Goal: Book appointment/travel/reservation

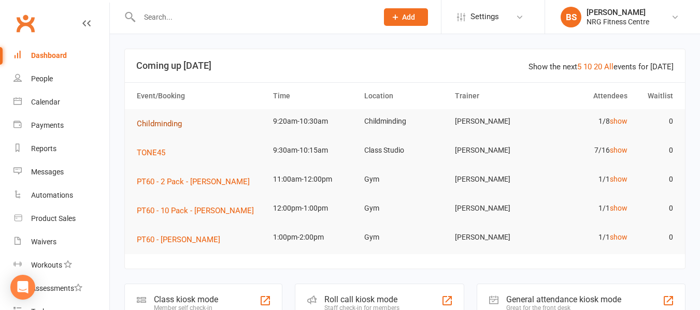
click at [150, 118] on button "Childminding" at bounding box center [163, 124] width 52 height 12
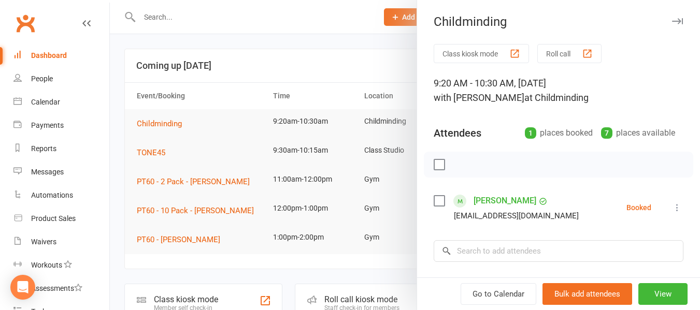
click at [114, 72] on div at bounding box center [405, 155] width 590 height 310
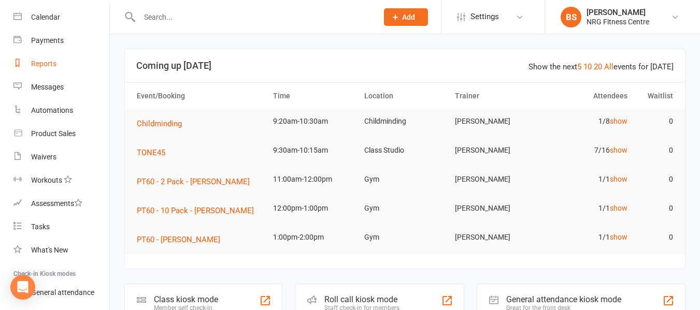
scroll to position [9, 0]
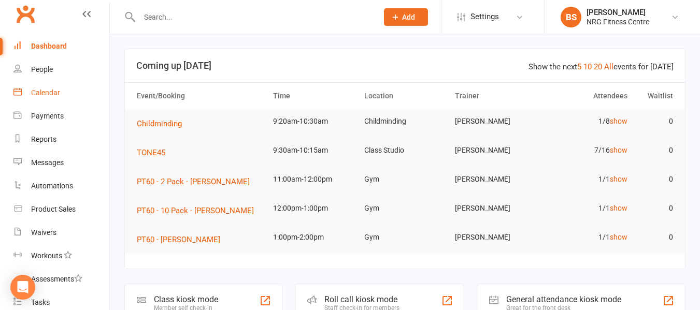
click at [48, 92] on div "Calendar" at bounding box center [45, 93] width 29 height 8
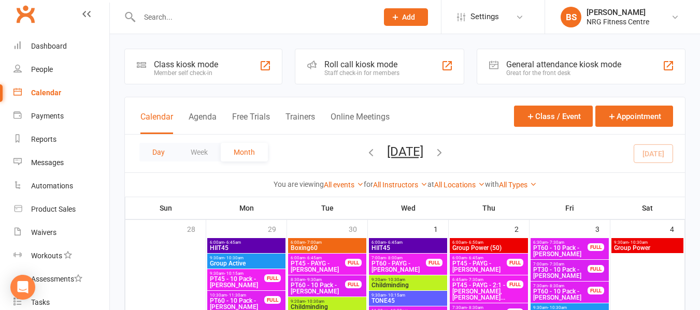
click at [154, 153] on button "Day" at bounding box center [158, 152] width 38 height 19
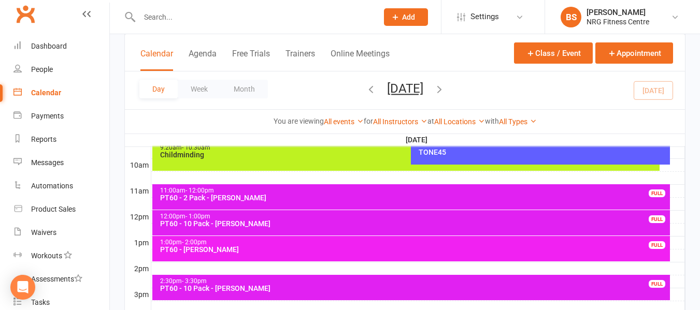
scroll to position [362, 0]
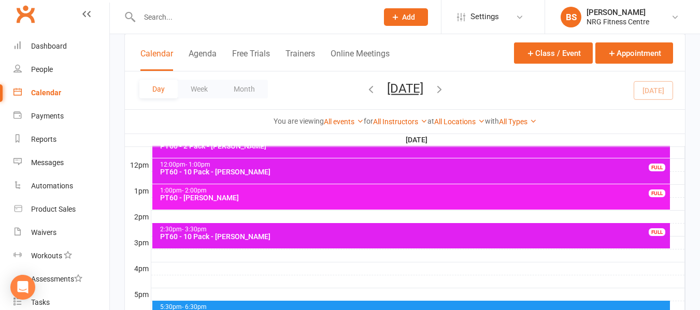
click at [154, 220] on div at bounding box center [417, 217] width 533 height 12
click at [178, 195] on button "Add Appointment" at bounding box center [160, 196] width 60 height 12
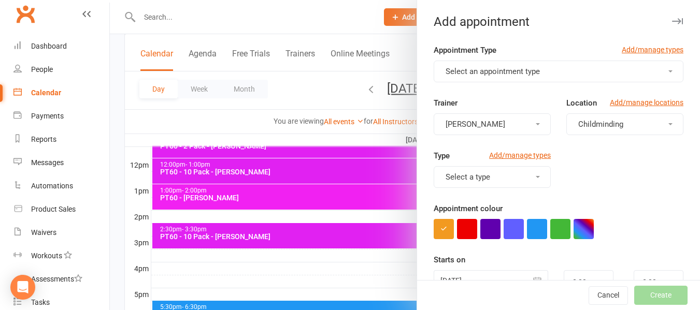
click at [463, 71] on span "Select an appointment type" at bounding box center [492, 71] width 94 height 9
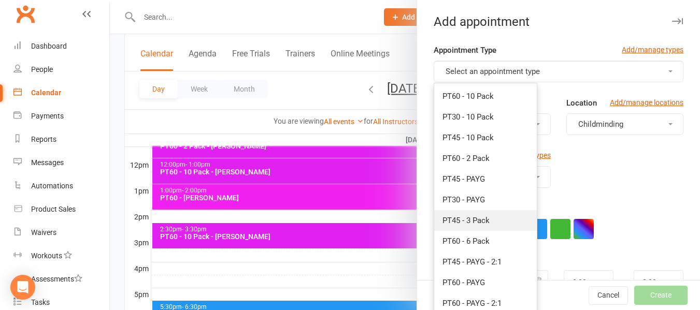
click at [461, 217] on span "PT45 - 3 Pack" at bounding box center [465, 220] width 47 height 9
type input "2:45pm"
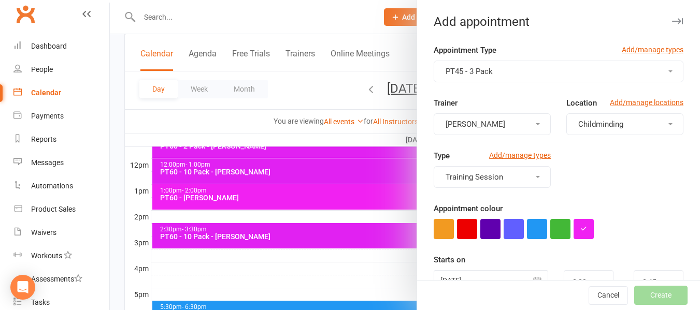
click at [578, 122] on span "Childminding" at bounding box center [600, 124] width 45 height 9
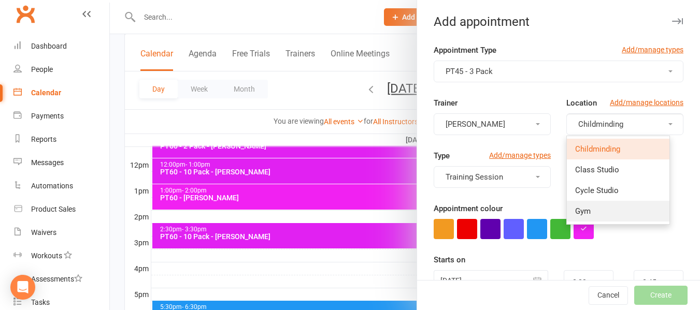
click at [575, 210] on span "Gym" at bounding box center [583, 211] width 16 height 9
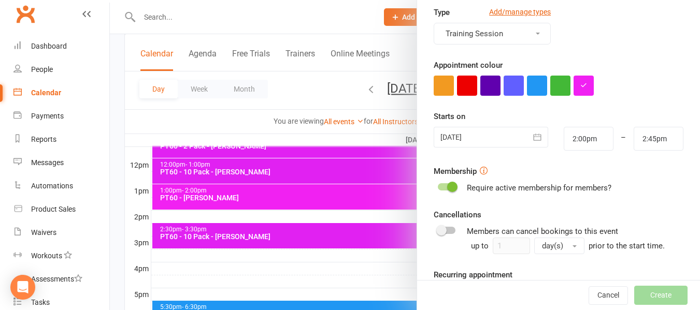
scroll to position [155, 0]
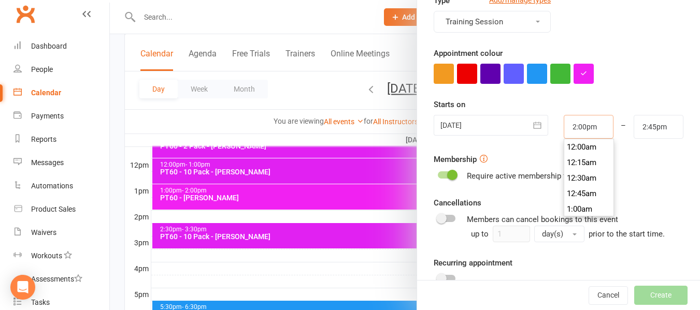
click at [576, 125] on input "2:00pm" at bounding box center [588, 127] width 50 height 24
type input "1:00pm"
click at [577, 186] on li "1:00pm" at bounding box center [589, 184] width 50 height 16
click at [652, 126] on input "2:45pm" at bounding box center [658, 127] width 50 height 24
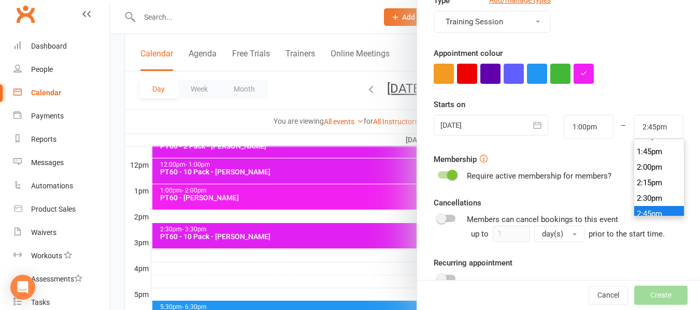
scroll to position [839, 0]
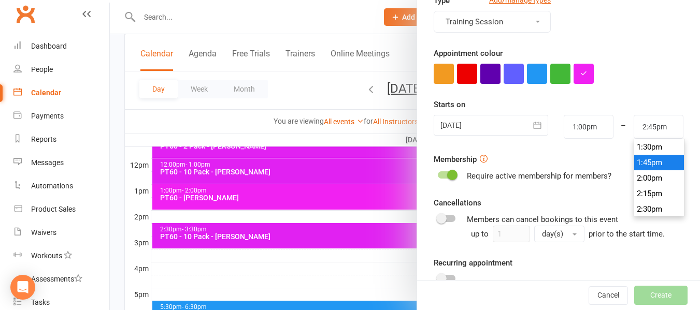
type input "1:45pm"
click at [641, 166] on li "1:45pm" at bounding box center [659, 163] width 50 height 16
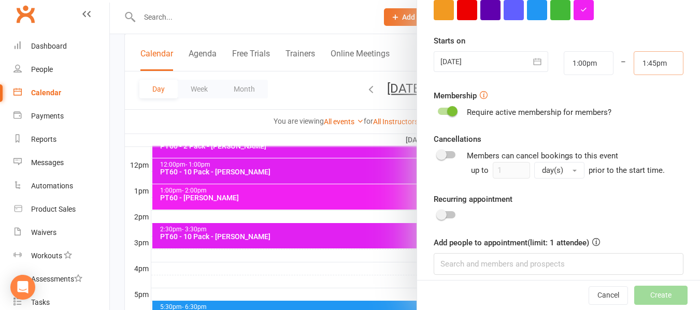
scroll to position [228, 0]
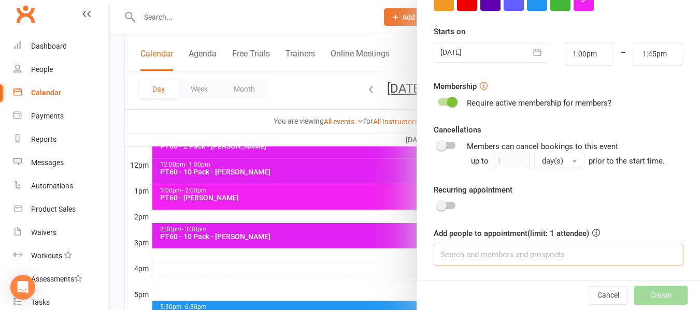
click at [478, 246] on input at bounding box center [558, 255] width 250 height 22
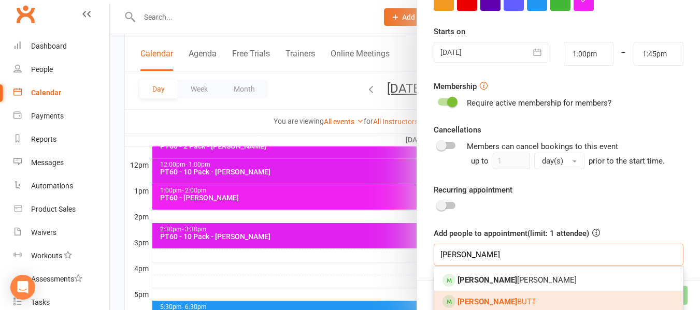
type input "[PERSON_NAME]"
click at [486, 300] on span "[PERSON_NAME]" at bounding box center [496, 301] width 79 height 9
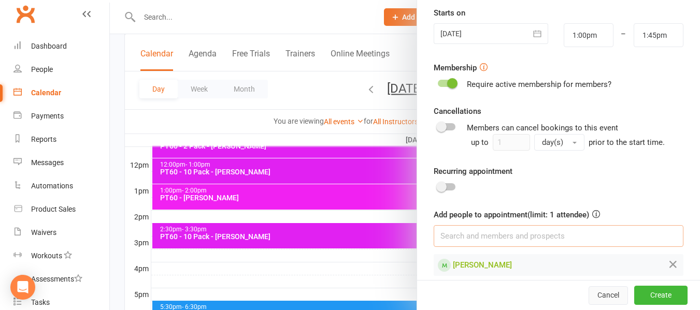
scroll to position [257, 0]
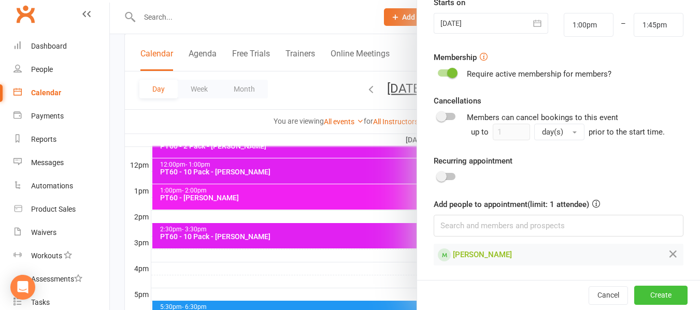
click at [641, 295] on button "Create" at bounding box center [660, 295] width 53 height 19
